Goal: Transaction & Acquisition: Book appointment/travel/reservation

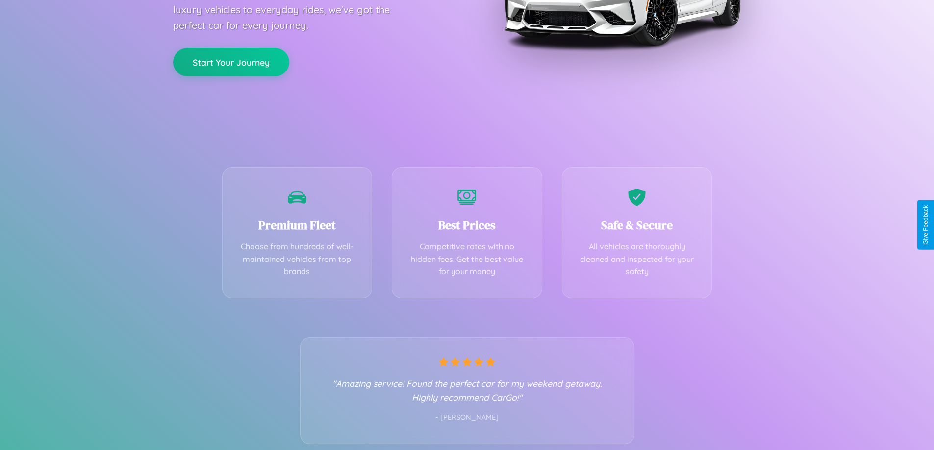
scroll to position [193, 0]
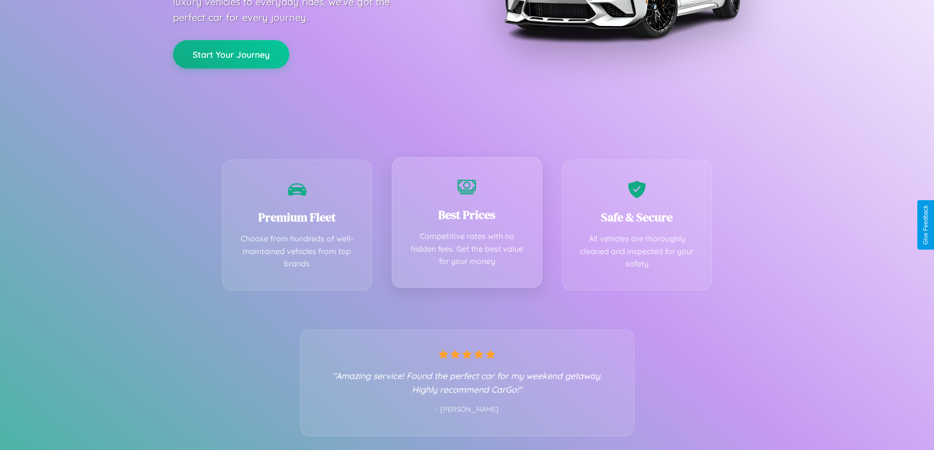
click at [467, 225] on div "Best Prices Competitive rates with no hidden fees. Get the best value for your …" at bounding box center [467, 222] width 150 height 131
click at [231, 53] on button "Start Your Journey" at bounding box center [231, 53] width 116 height 28
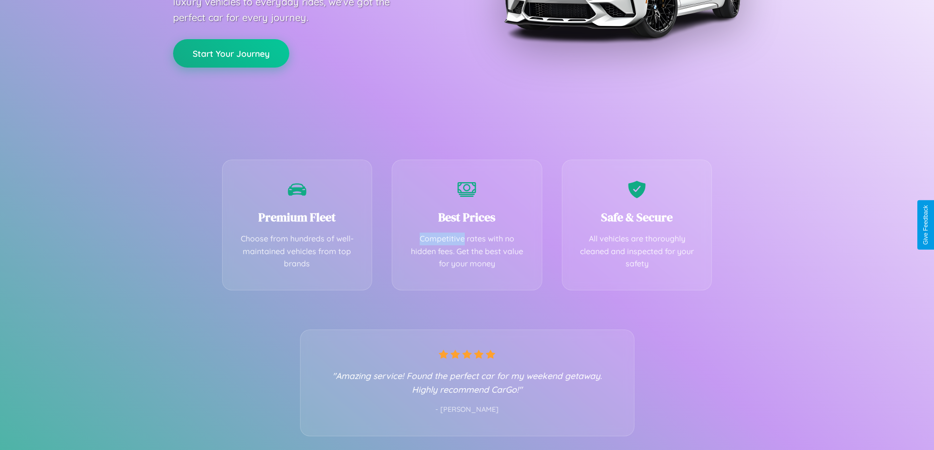
click at [231, 53] on button "Start Your Journey" at bounding box center [231, 53] width 116 height 28
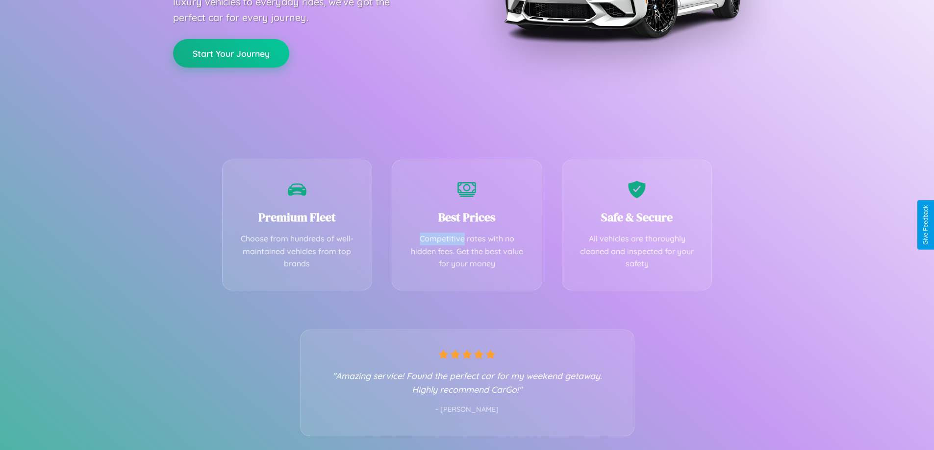
click at [231, 53] on button "Start Your Journey" at bounding box center [231, 53] width 116 height 28
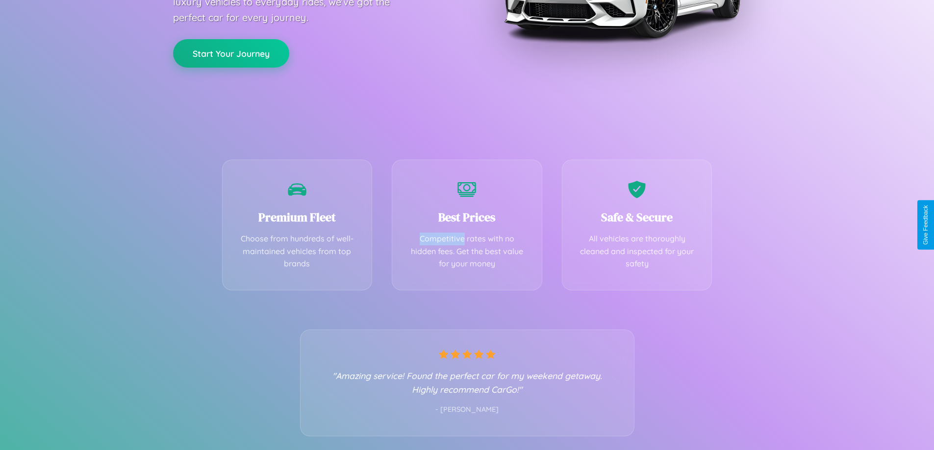
click at [231, 53] on button "Start Your Journey" at bounding box center [231, 53] width 116 height 28
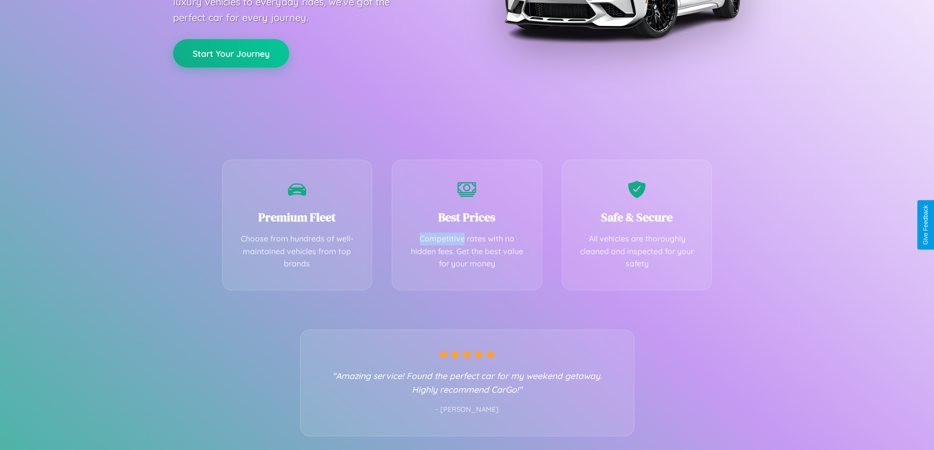
click at [231, 53] on button "Start Your Journey" at bounding box center [231, 53] width 116 height 28
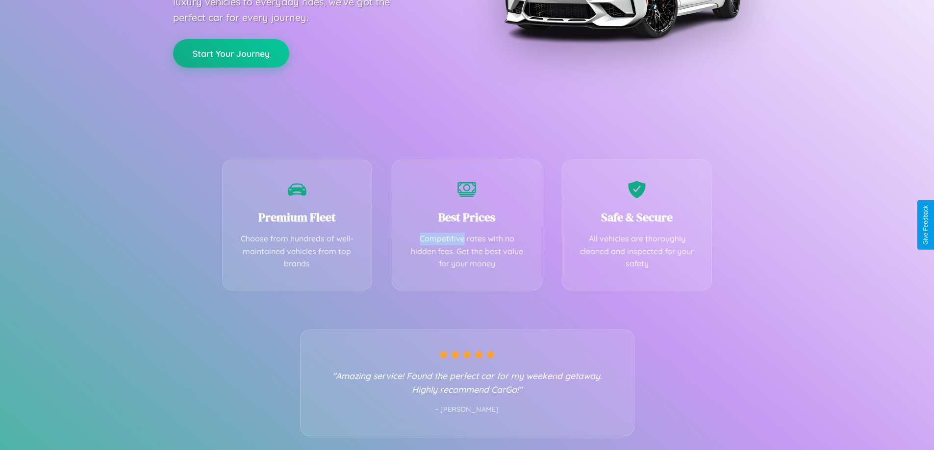
click at [231, 53] on button "Start Your Journey" at bounding box center [231, 53] width 116 height 28
